Goal: Check status: Check status

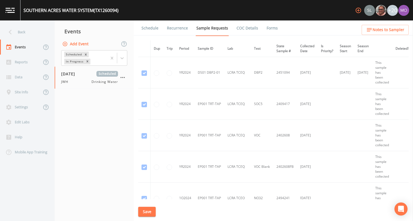
scroll to position [335, 0]
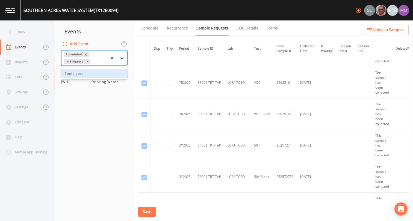
click at [70, 61] on div "In Progress" at bounding box center [74, 62] width 20 height 6
click at [71, 76] on div "Completed" at bounding box center [94, 73] width 66 height 9
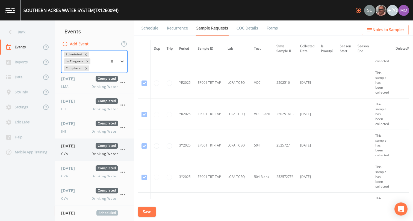
scroll to position [14, 0]
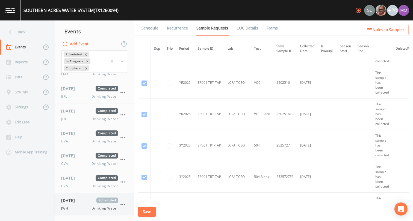
click at [79, 201] on span "[DATE]" at bounding box center [70, 201] width 18 height 6
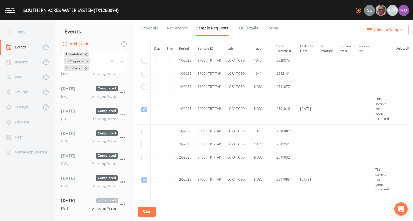
scroll to position [777, 0]
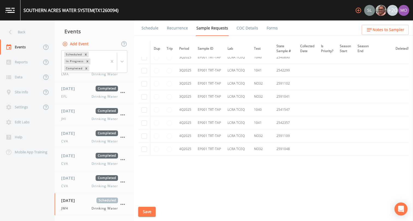
click at [274, 29] on link "Forms" at bounding box center [272, 27] width 13 height 15
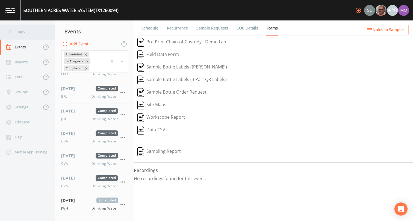
click at [27, 34] on div "Back" at bounding box center [24, 32] width 49 height 15
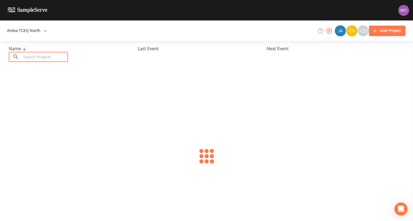
click at [32, 57] on input "text" at bounding box center [44, 57] width 47 height 10
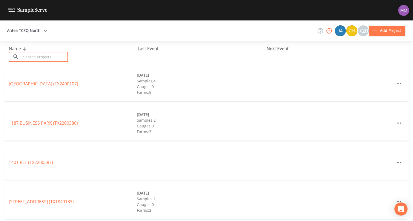
paste input "TX1070167"
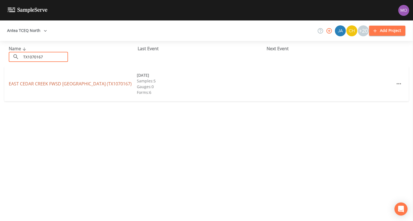
type input "TX1070167"
click at [22, 84] on link "[GEOGRAPHIC_DATA][PERSON_NAME] (TX1070167)" at bounding box center [70, 84] width 123 height 6
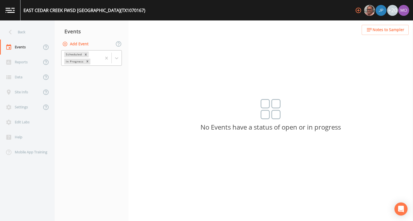
click at [67, 60] on div "In Progress" at bounding box center [74, 62] width 20 height 6
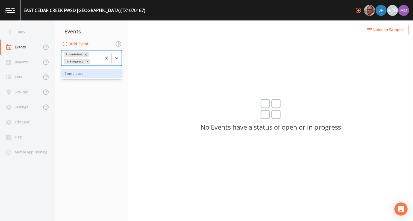
click at [70, 72] on div "Completed" at bounding box center [91, 73] width 61 height 9
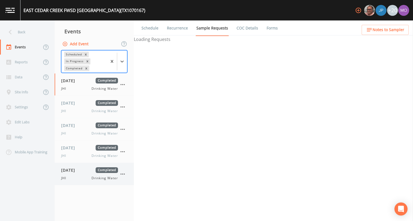
click at [70, 176] on div "JHI Drinking Water" at bounding box center [89, 178] width 57 height 5
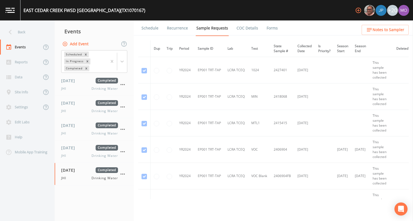
click at [266, 30] on link "Forms" at bounding box center [272, 27] width 13 height 15
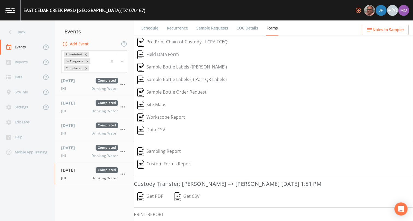
scroll to position [29, 0]
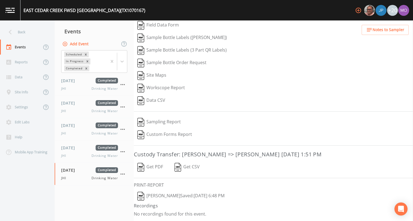
click at [143, 195] on img "button" at bounding box center [140, 196] width 7 height 9
click at [40, 35] on div "Back" at bounding box center [24, 32] width 49 height 15
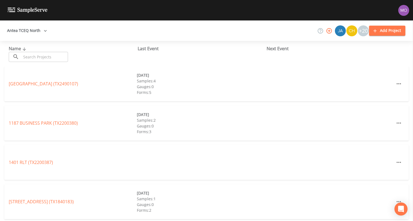
click at [44, 52] on input "text" at bounding box center [44, 57] width 47 height 10
paste input "TX1070019"
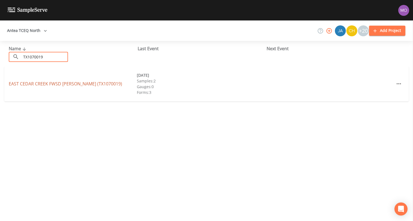
type input "TX1070019"
click at [52, 84] on link "[GEOGRAPHIC_DATA] FWSD [PERSON_NAME] (TX1070019)" at bounding box center [65, 84] width 113 height 6
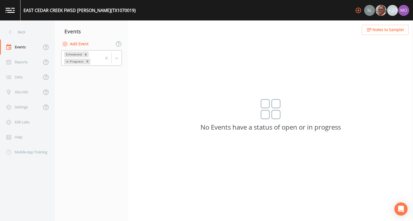
click at [77, 61] on div "In Progress" at bounding box center [74, 62] width 20 height 6
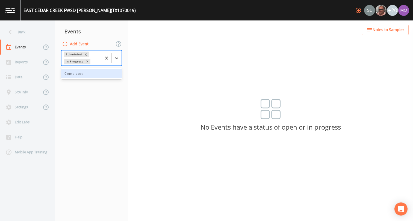
click at [76, 76] on div "Completed" at bounding box center [91, 73] width 61 height 9
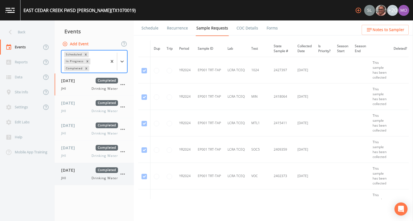
click at [73, 174] on div "[DATE] Completed JHI Drinking Water" at bounding box center [89, 173] width 57 height 13
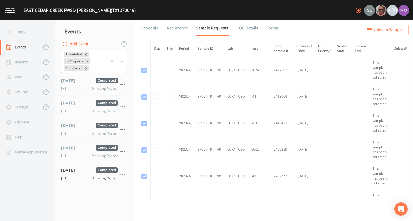
click at [268, 30] on link "Forms" at bounding box center [272, 27] width 13 height 15
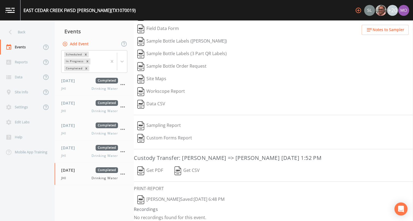
scroll to position [29, 0]
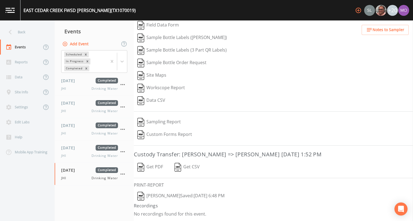
click at [145, 197] on button "[PERSON_NAME]  Saved: [DATE] 6:48 PM" at bounding box center [181, 196] width 94 height 13
click at [13, 36] on icon at bounding box center [10, 32] width 10 height 10
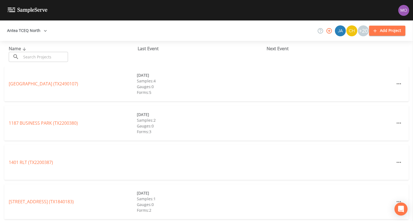
click at [28, 51] on div "Name ​ ​" at bounding box center [73, 53] width 129 height 17
click at [26, 55] on input "text" at bounding box center [44, 57] width 47 height 10
paste input "TX1070005"
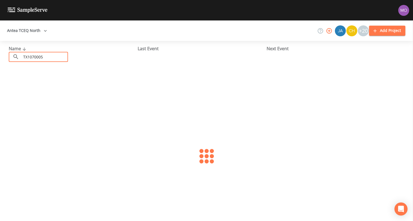
type input "TX1070005"
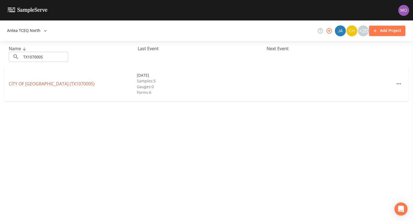
click at [23, 81] on link "CITY OF [GEOGRAPHIC_DATA] (TX1070005)" at bounding box center [52, 84] width 86 height 6
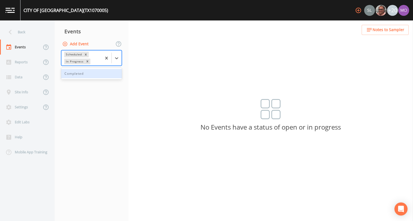
click at [80, 62] on div "In Progress" at bounding box center [74, 62] width 20 height 6
click at [79, 75] on div "Completed" at bounding box center [91, 73] width 61 height 9
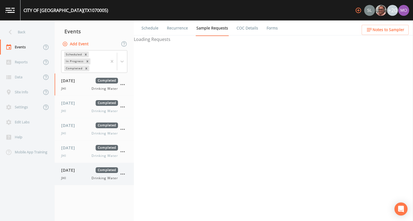
click at [76, 172] on span "[DATE]" at bounding box center [70, 170] width 18 height 6
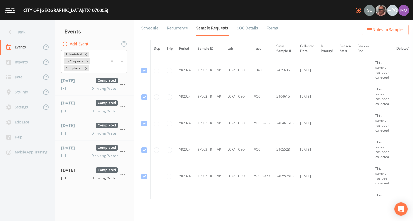
click at [266, 28] on link "Forms" at bounding box center [272, 27] width 13 height 15
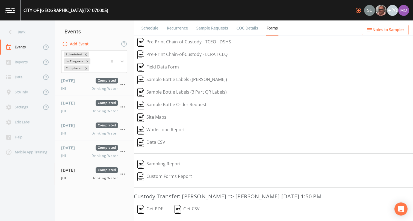
scroll to position [42, 0]
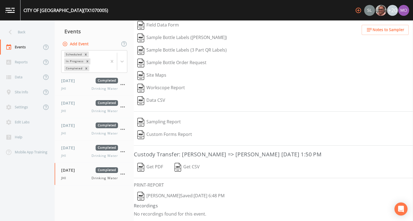
click at [148, 200] on button "[PERSON_NAME]  Saved: [DATE] 6:48 PM" at bounding box center [181, 196] width 94 height 13
click at [40, 33] on div "Back" at bounding box center [24, 32] width 49 height 15
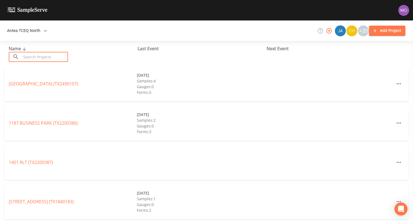
click at [39, 57] on input "text" at bounding box center [44, 57] width 47 height 10
paste input "TX1070027"
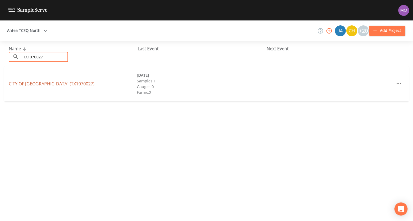
type input "TX1070027"
click at [37, 84] on link "CITY OF [GEOGRAPHIC_DATA] (TX1070027)" at bounding box center [52, 84] width 86 height 6
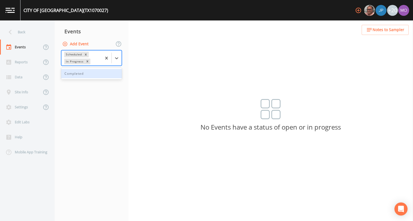
click at [76, 60] on div "In Progress" at bounding box center [74, 62] width 20 height 6
click at [72, 73] on div "Completed" at bounding box center [91, 73] width 61 height 9
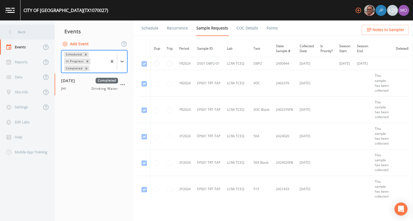
click at [19, 31] on div "Back" at bounding box center [24, 32] width 49 height 15
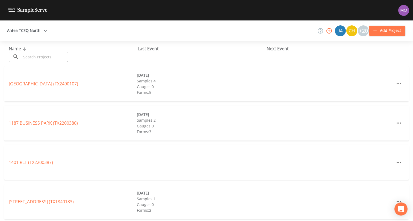
click at [25, 57] on input "text" at bounding box center [44, 57] width 47 height 10
paste input "TX1750032"
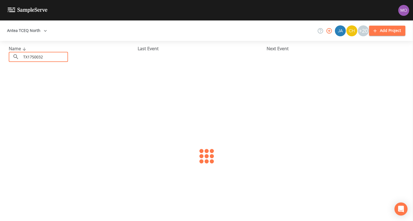
type input "TX1750032"
click at [25, 82] on link "CITY OF [GEOGRAPHIC_DATA] (TX1750032)" at bounding box center [52, 84] width 86 height 6
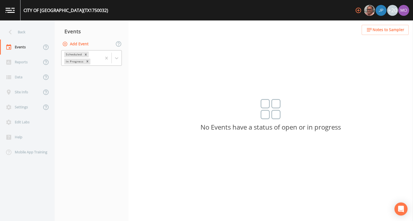
click at [76, 63] on div "In Progress" at bounding box center [74, 62] width 20 height 6
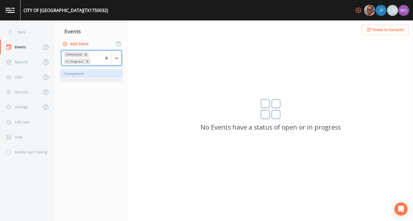
click at [76, 76] on div "Completed" at bounding box center [91, 73] width 61 height 9
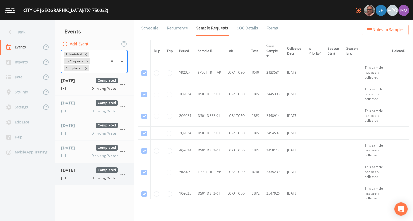
click at [76, 175] on div "[DATE] Completed JHI Drinking Water" at bounding box center [89, 173] width 57 height 13
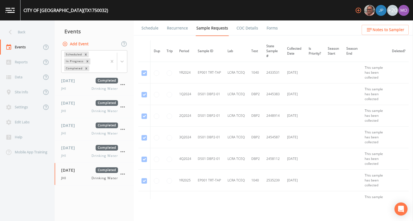
click at [267, 28] on link "Forms" at bounding box center [272, 27] width 13 height 15
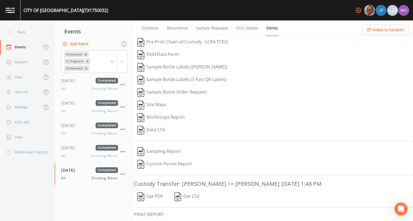
scroll to position [29, 0]
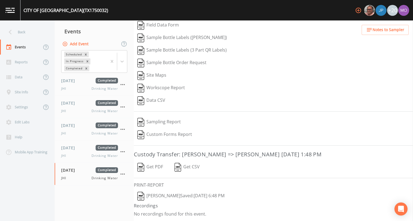
click at [142, 197] on img "button" at bounding box center [140, 196] width 7 height 9
